Goal: Transaction & Acquisition: Purchase product/service

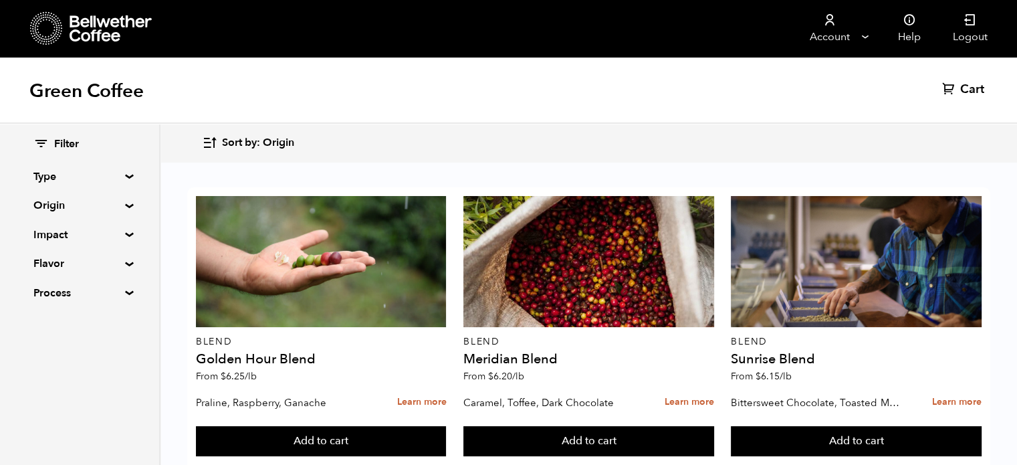
scroll to position [542, 0]
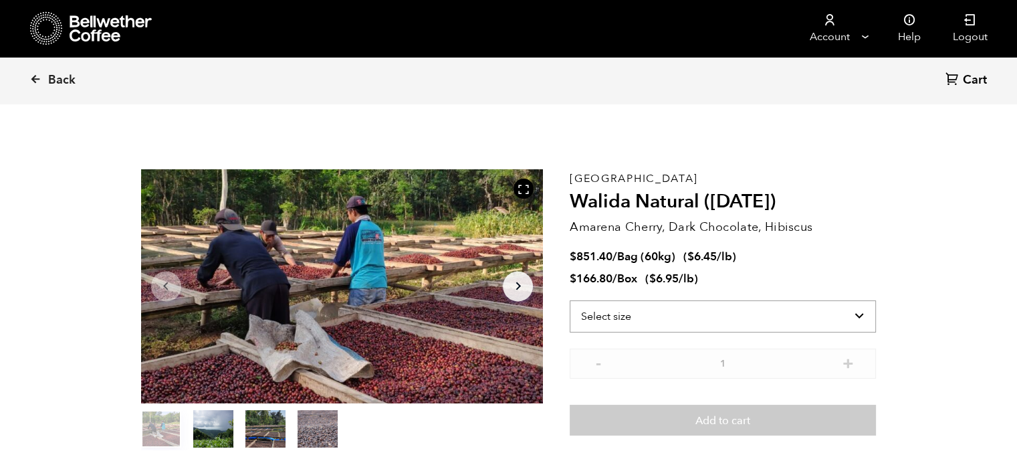
click at [613, 316] on select "Select size Bag (60kg) (132 lbs) Box (24 lbs)" at bounding box center [723, 316] width 306 height 32
select select "bag-3"
click at [570, 300] on select "Select size Bag (60kg) (132 lbs) Box (24 lbs)" at bounding box center [723, 316] width 306 height 32
